Goal: Check status: Check status

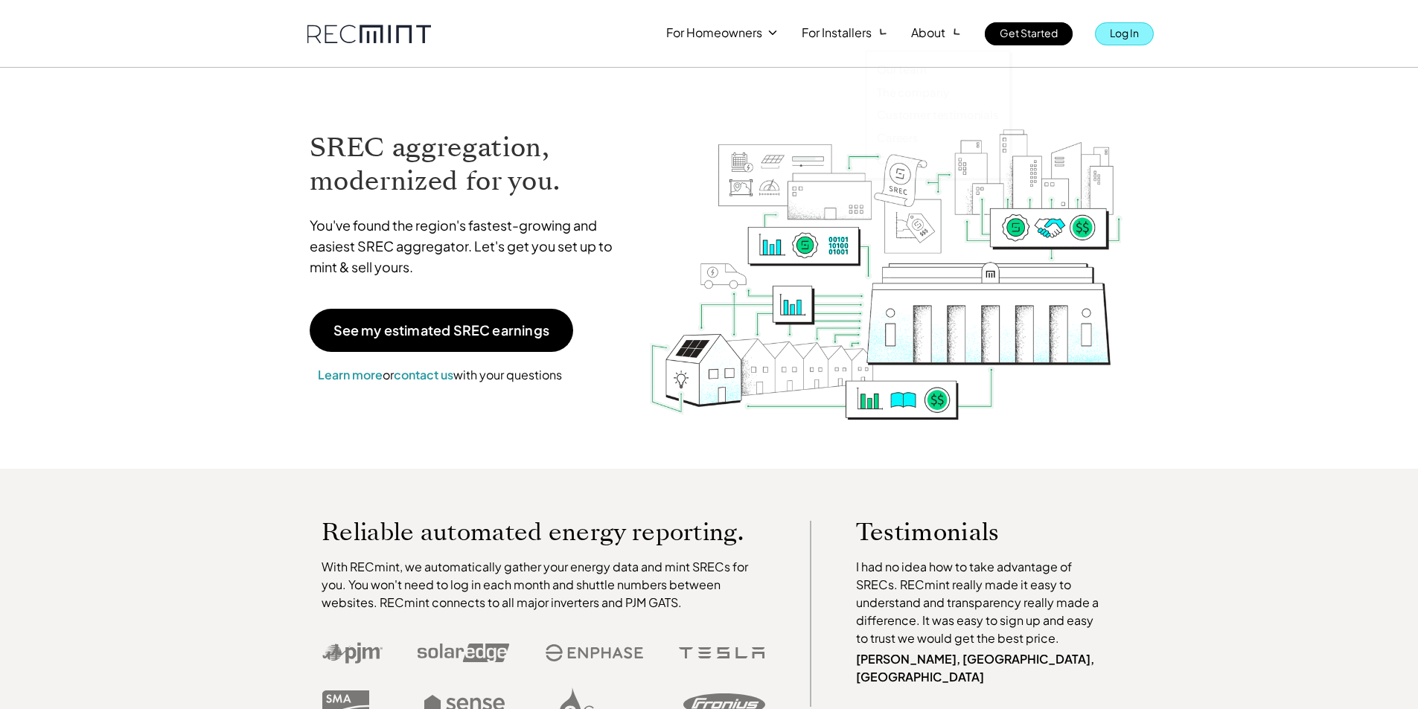
click at [1118, 29] on p "Log In" at bounding box center [1124, 32] width 29 height 21
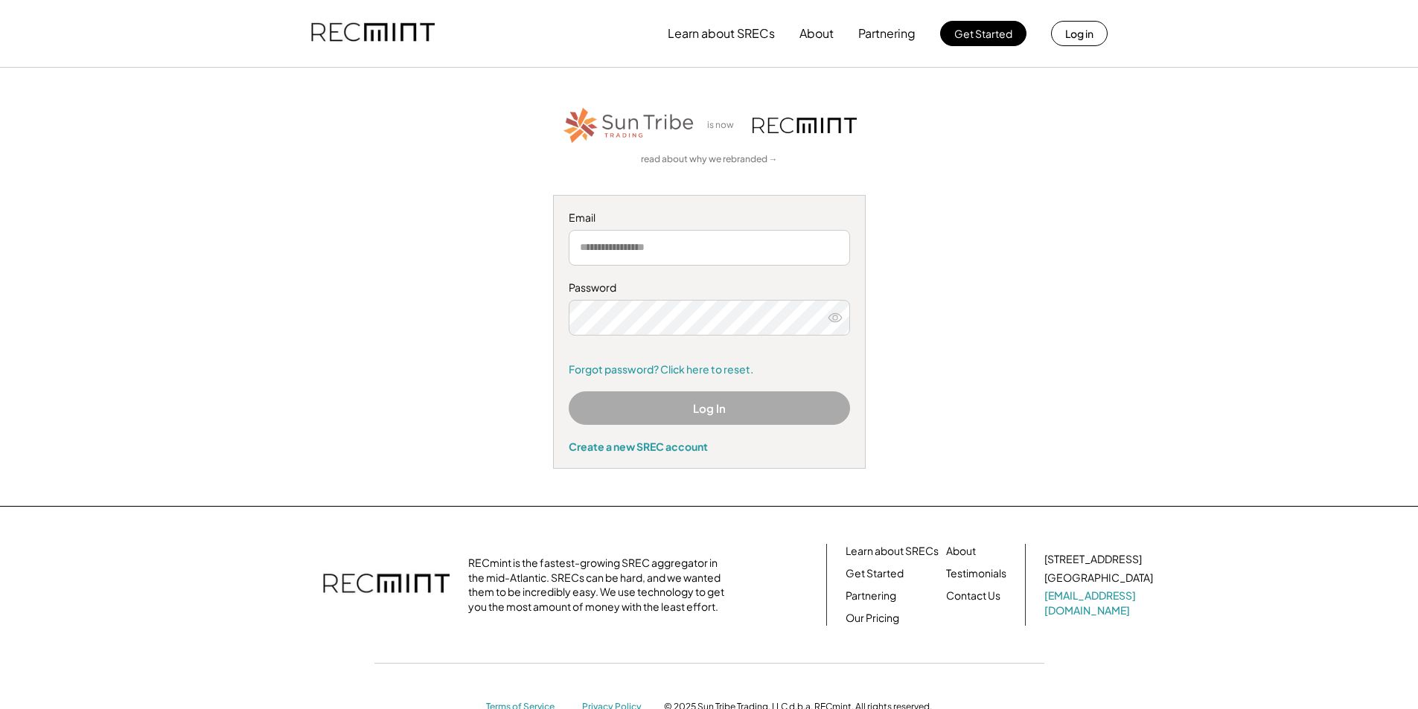
click at [706, 257] on input "email" at bounding box center [709, 248] width 281 height 36
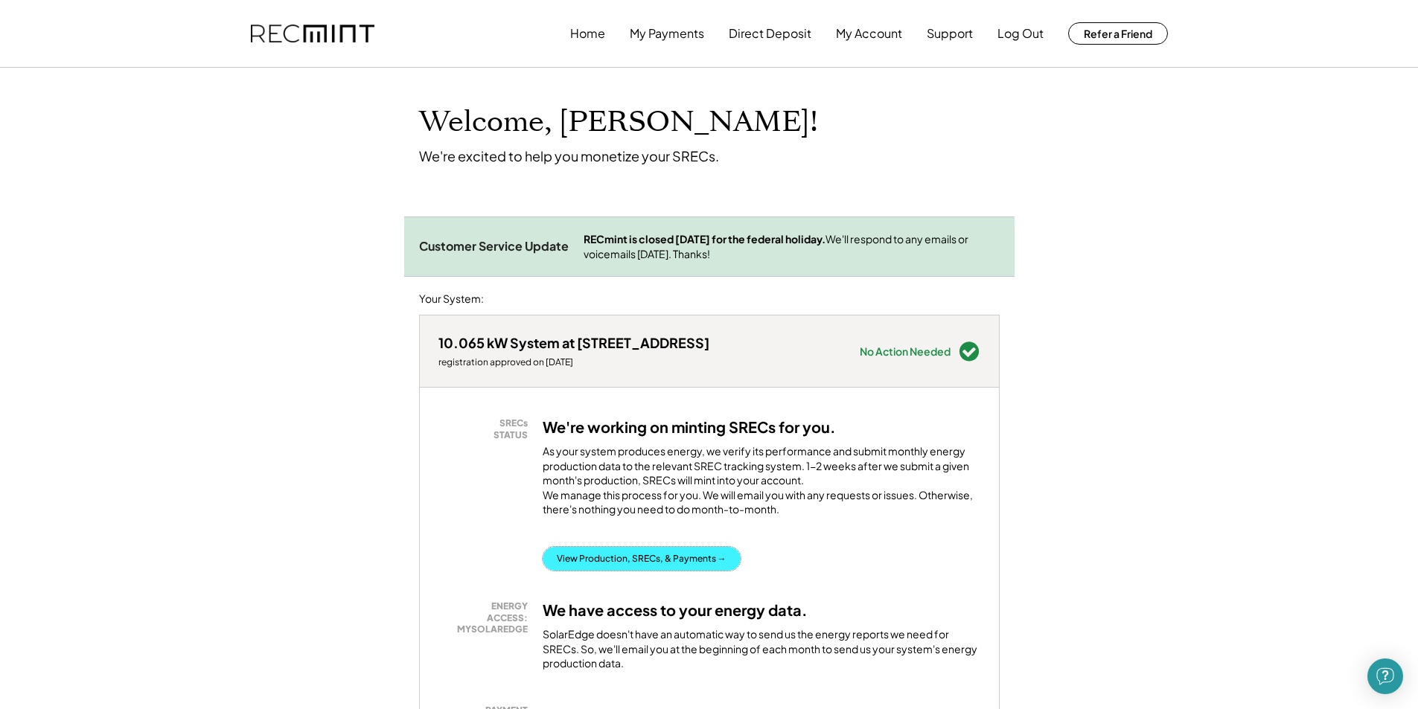
click at [663, 568] on button "View Production, SRECs, & Payments →" at bounding box center [641, 559] width 198 height 24
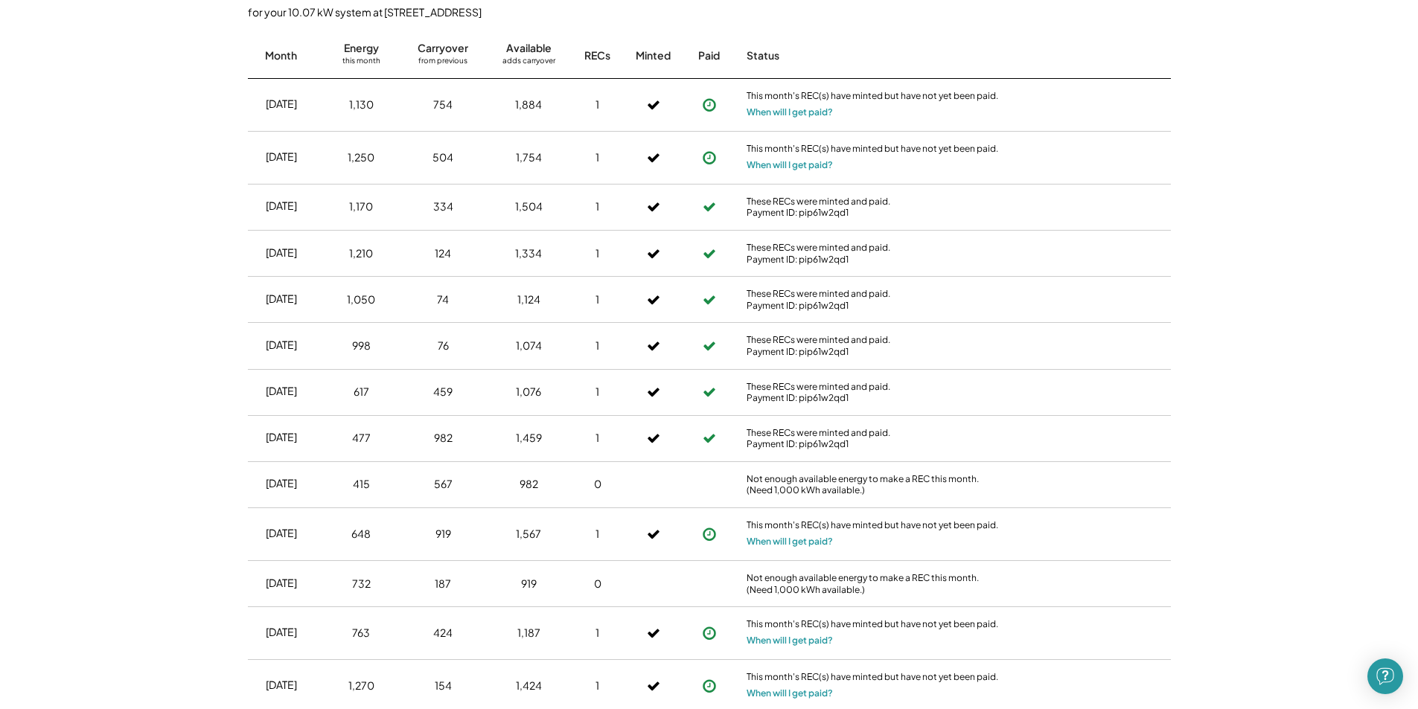
scroll to position [298, 0]
